Goal: Information Seeking & Learning: Learn about a topic

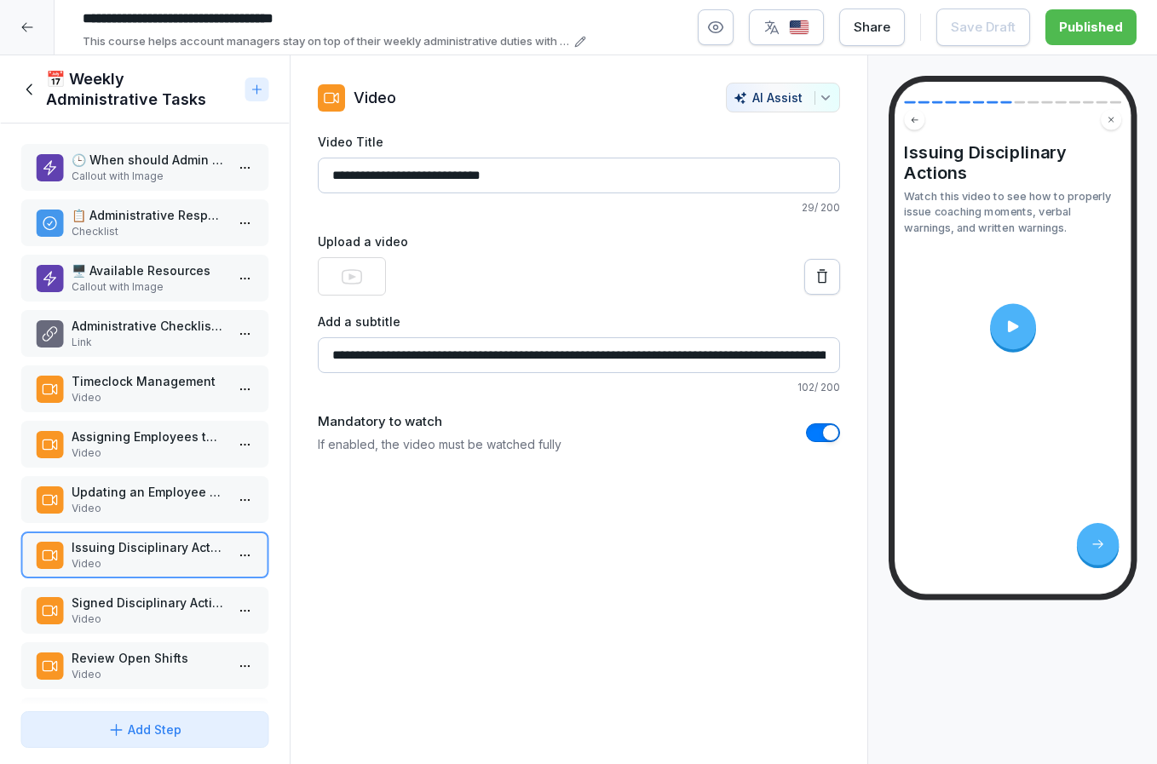
click at [955, 329] on video at bounding box center [1012, 326] width 203 height 114
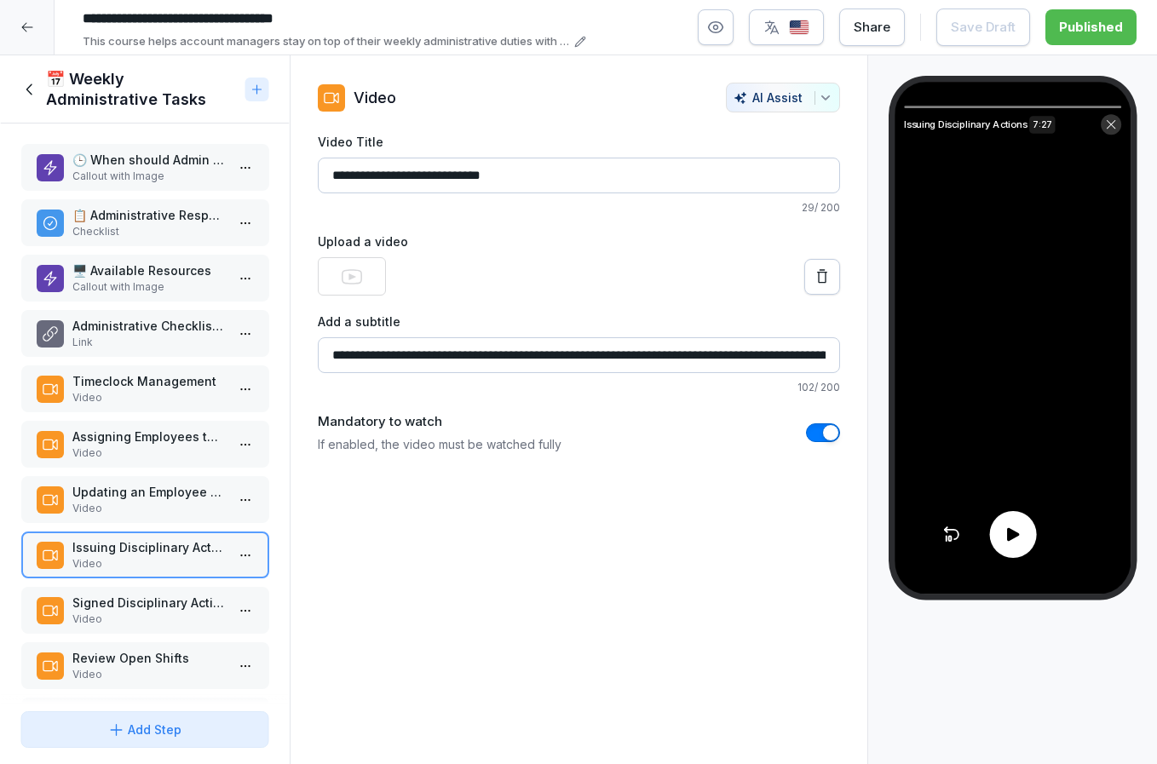
click at [160, 609] on p "Signed Disciplinary Action Completion" at bounding box center [148, 603] width 153 height 18
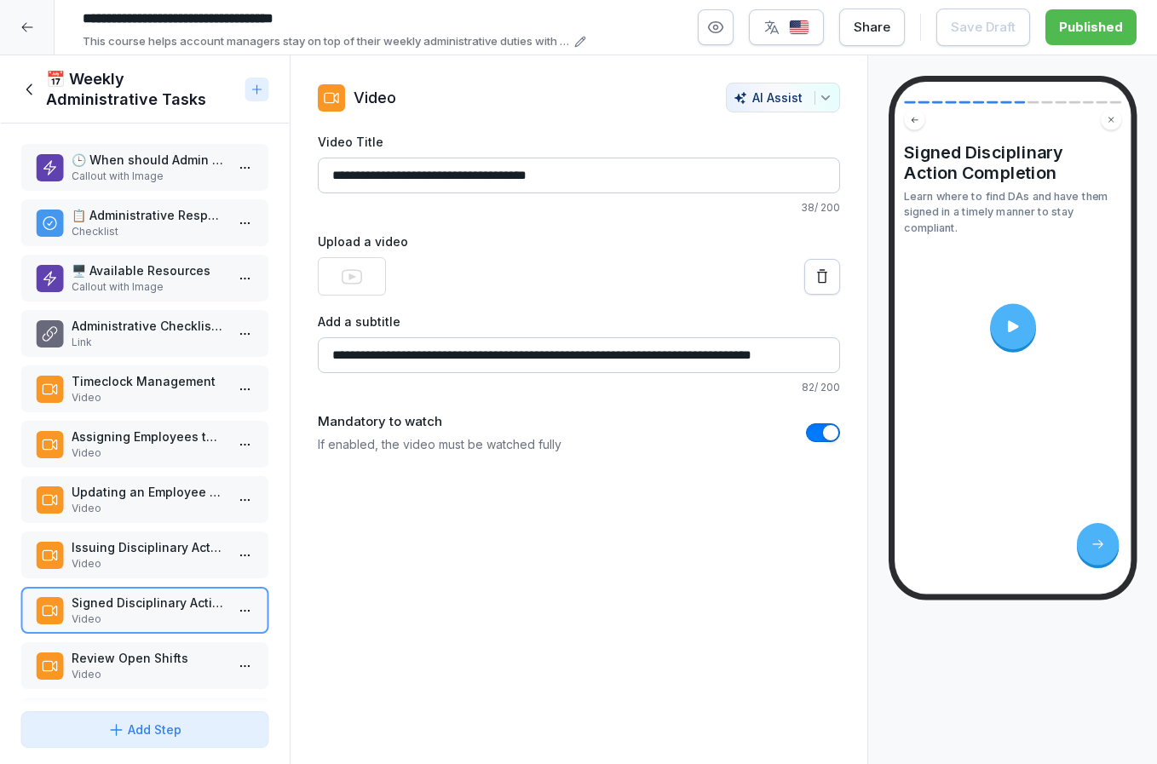
click at [147, 555] on p "Issuing Disciplinary Actions" at bounding box center [148, 547] width 153 height 18
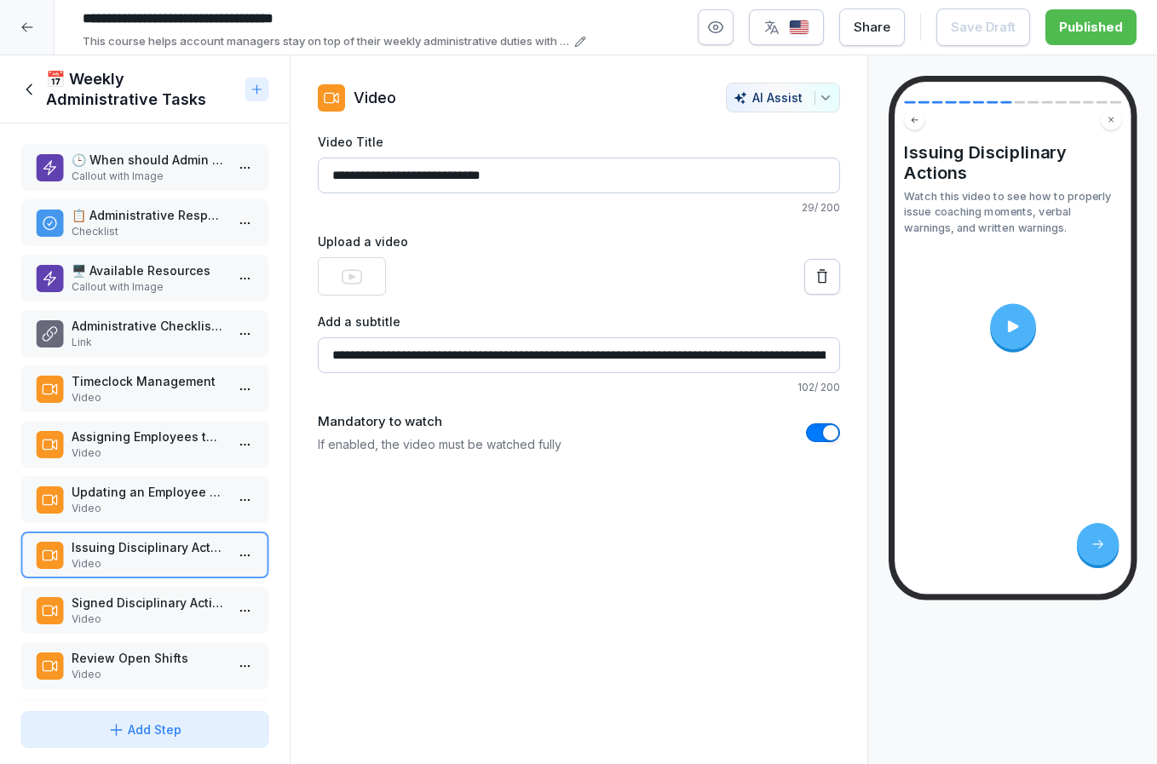
click at [998, 333] on div at bounding box center [1012, 326] width 46 height 46
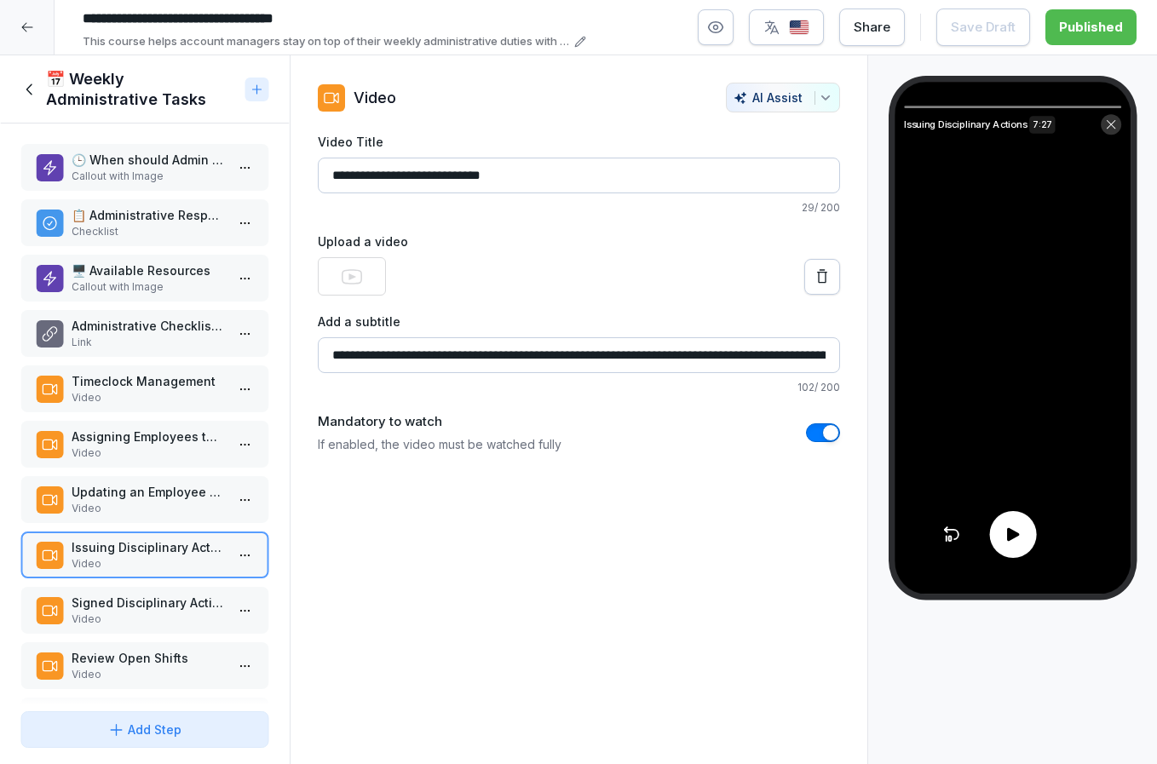
click at [1014, 550] on div at bounding box center [1012, 534] width 47 height 47
click at [628, 583] on div "**********" at bounding box center [579, 410] width 578 height 710
